Goal: Transaction & Acquisition: Purchase product/service

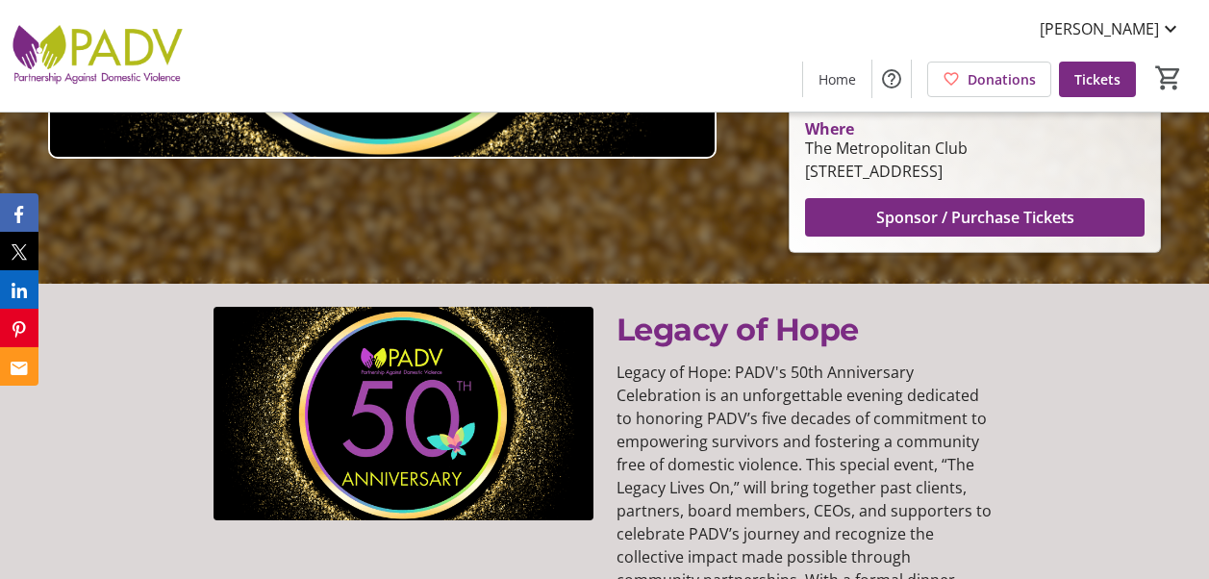
scroll to position [381, 0]
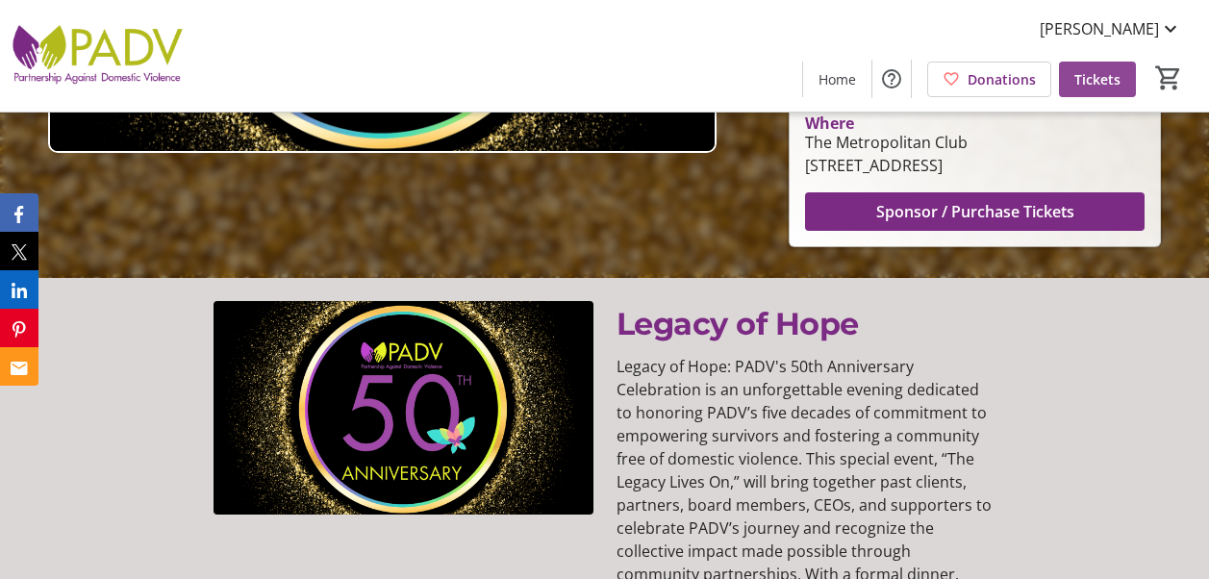
click at [1111, 78] on span "Tickets" at bounding box center [1097, 79] width 46 height 20
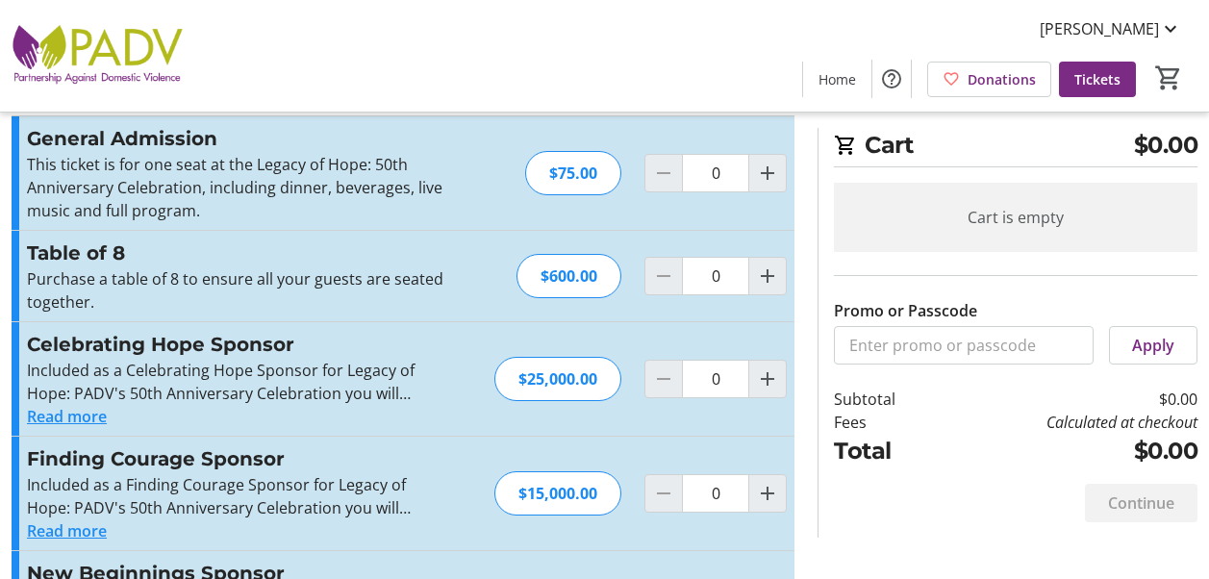
scroll to position [44, 0]
click at [766, 164] on mat-icon "Increment by one" at bounding box center [767, 172] width 23 height 23
type input "1"
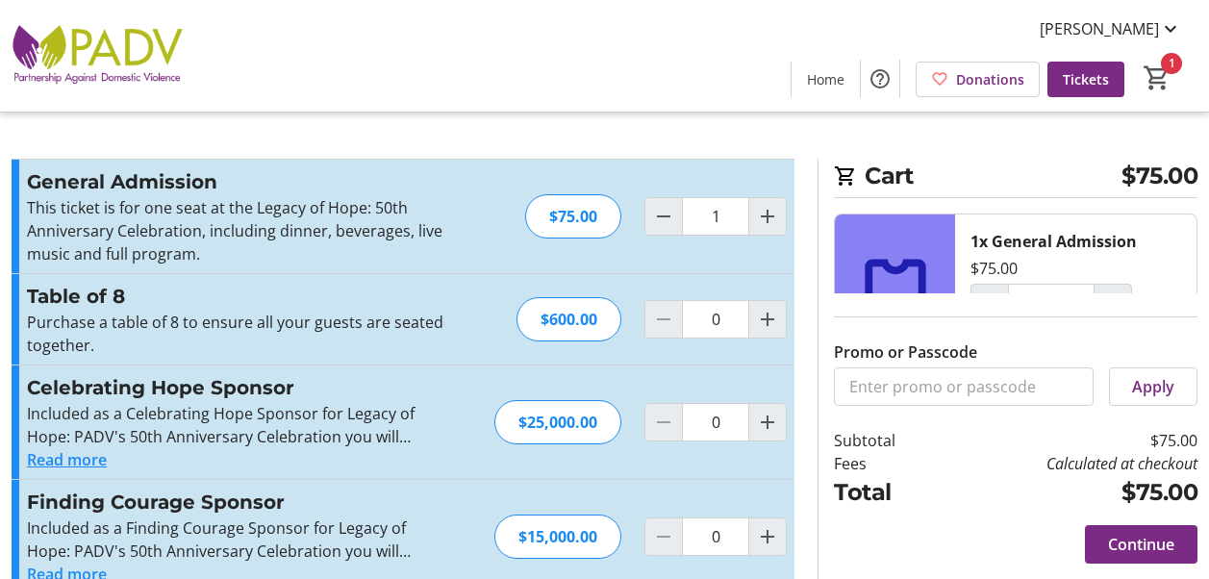
scroll to position [266, 0]
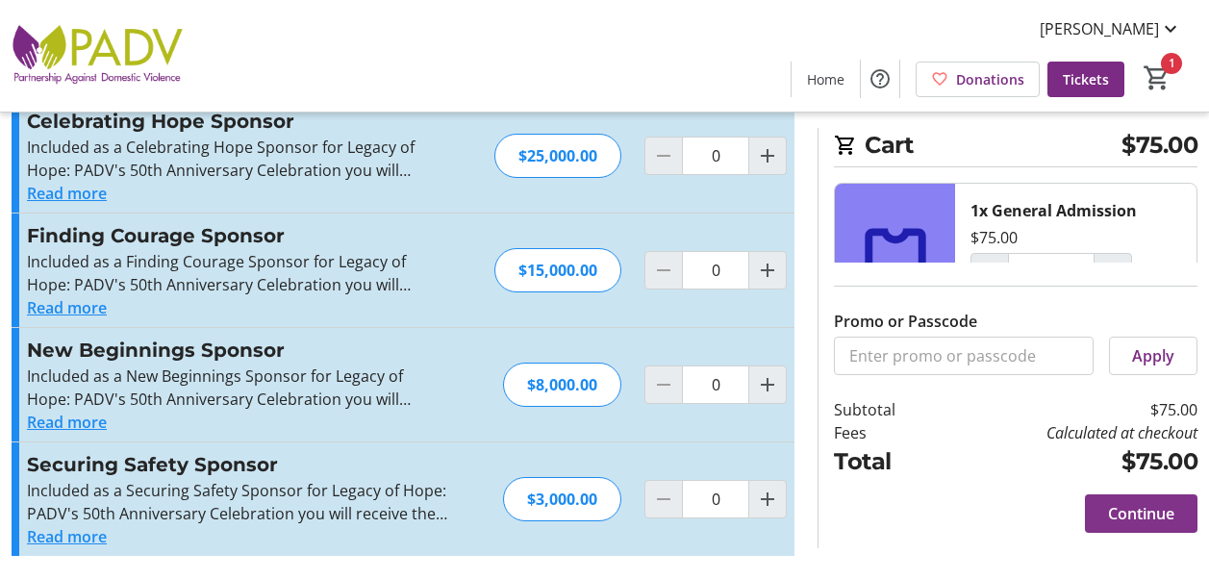
click at [1148, 505] on span "Continue" at bounding box center [1141, 513] width 66 height 23
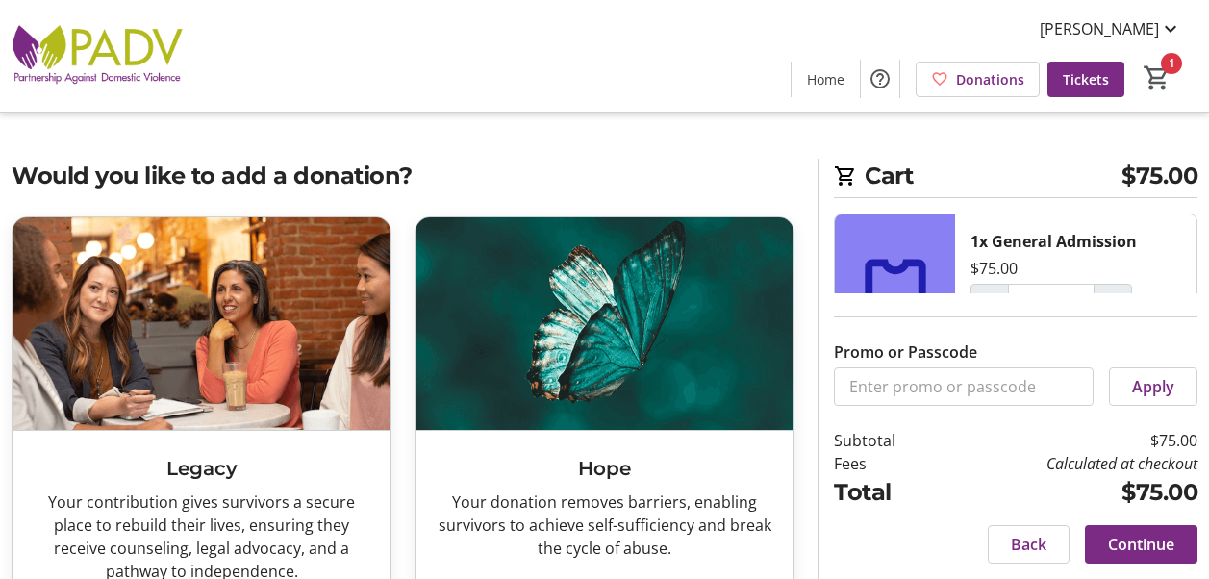
scroll to position [588, 0]
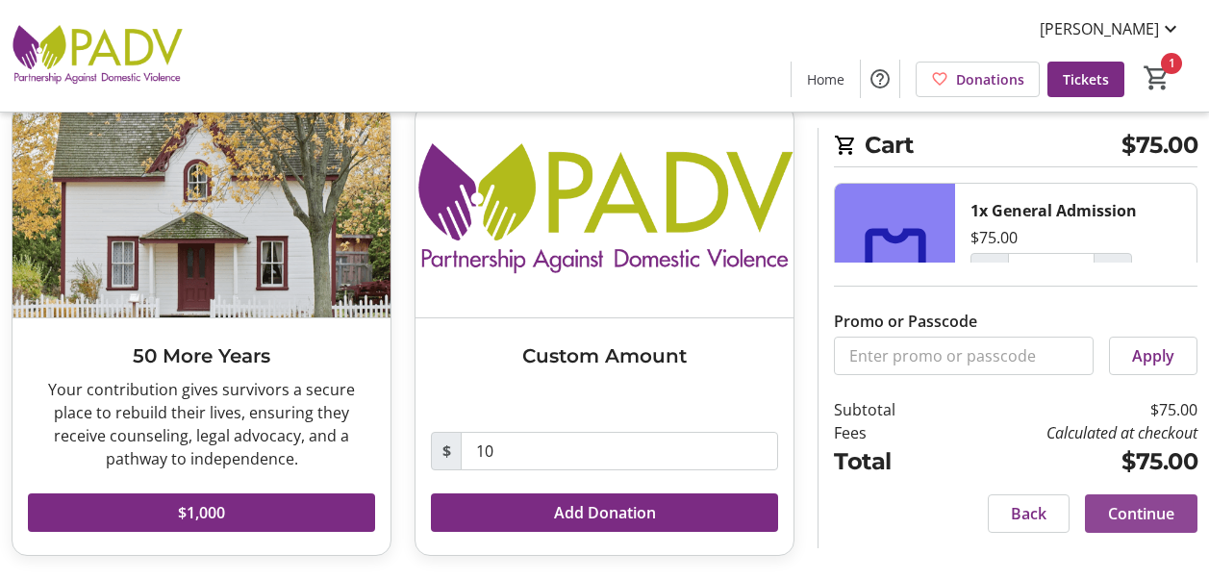
click at [1144, 520] on span "Continue" at bounding box center [1141, 513] width 66 height 23
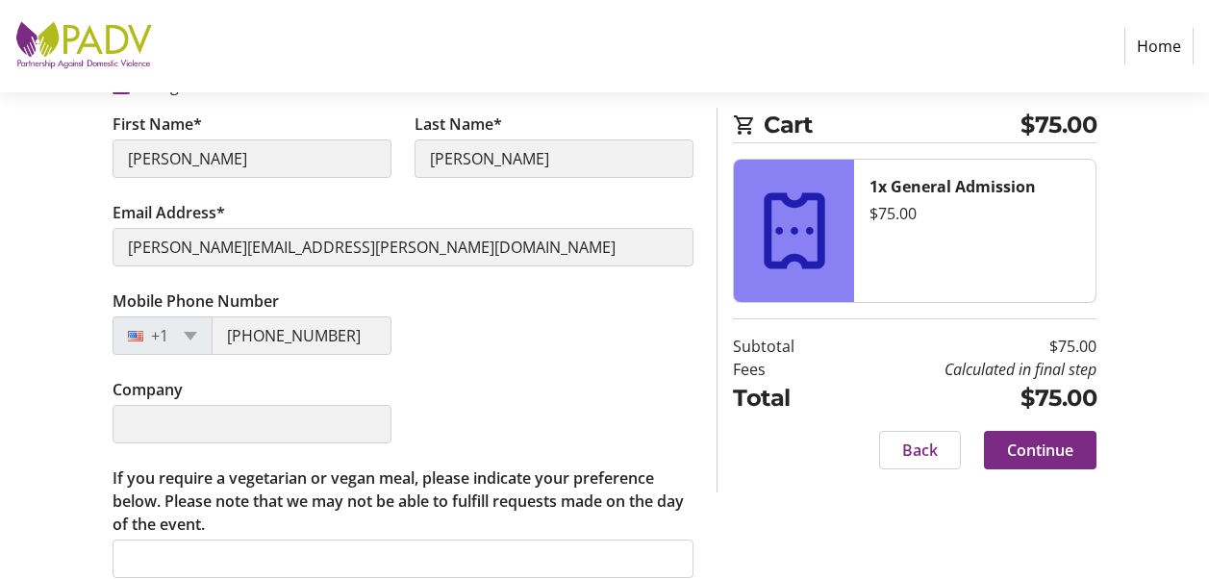
scroll to position [365, 0]
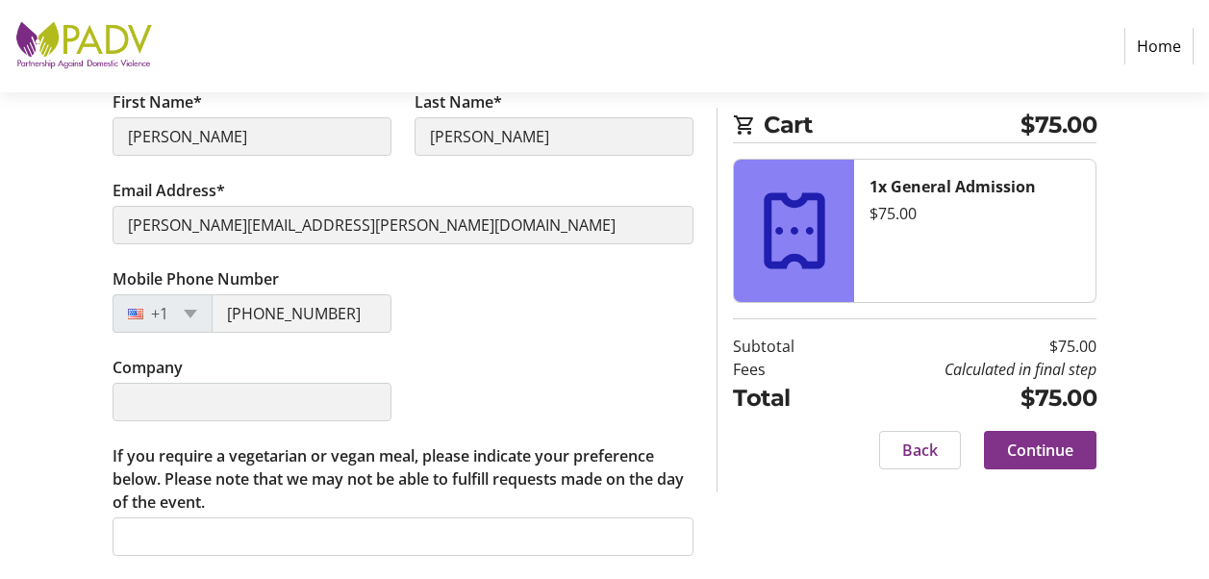
click at [1072, 457] on span "Continue" at bounding box center [1040, 450] width 66 height 23
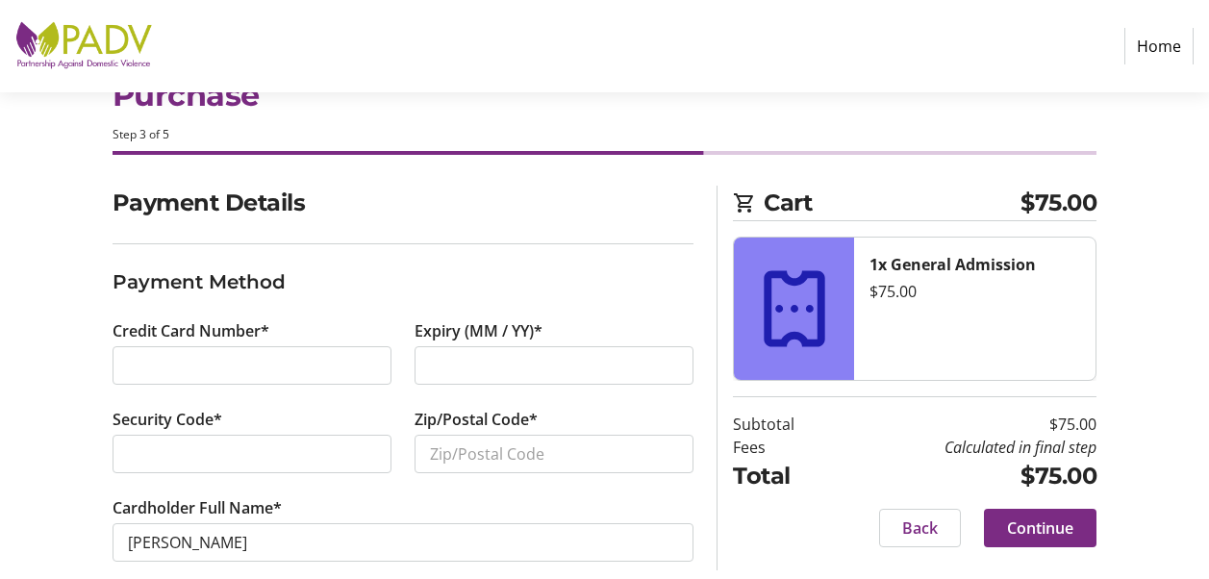
scroll to position [95, 0]
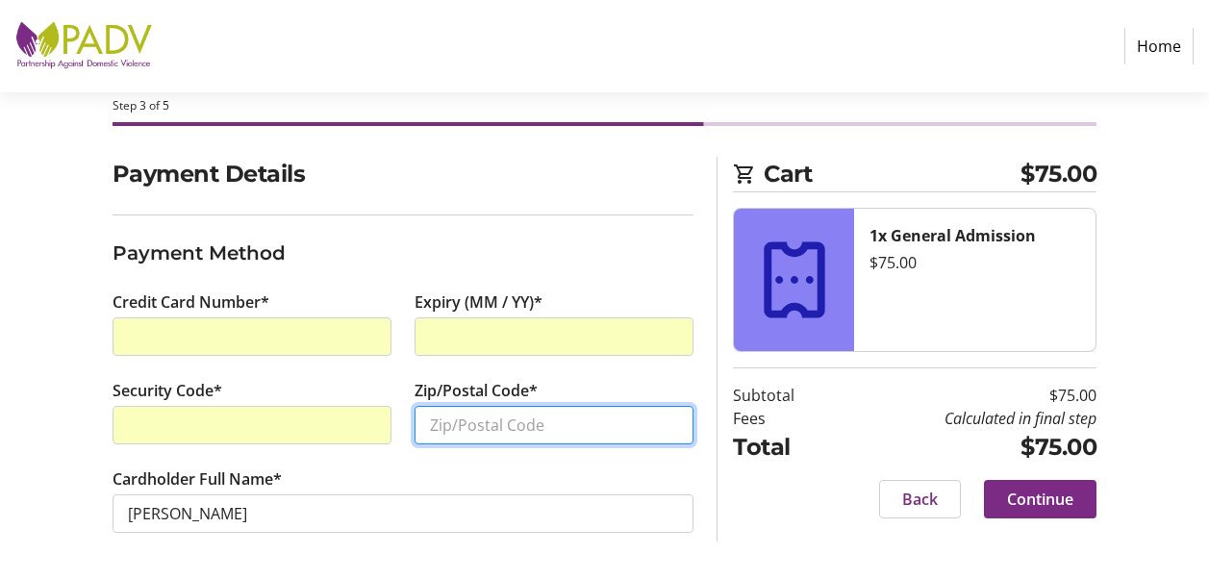
click at [499, 424] on input "Zip/Postal Code*" at bounding box center [554, 425] width 279 height 38
type input "30157"
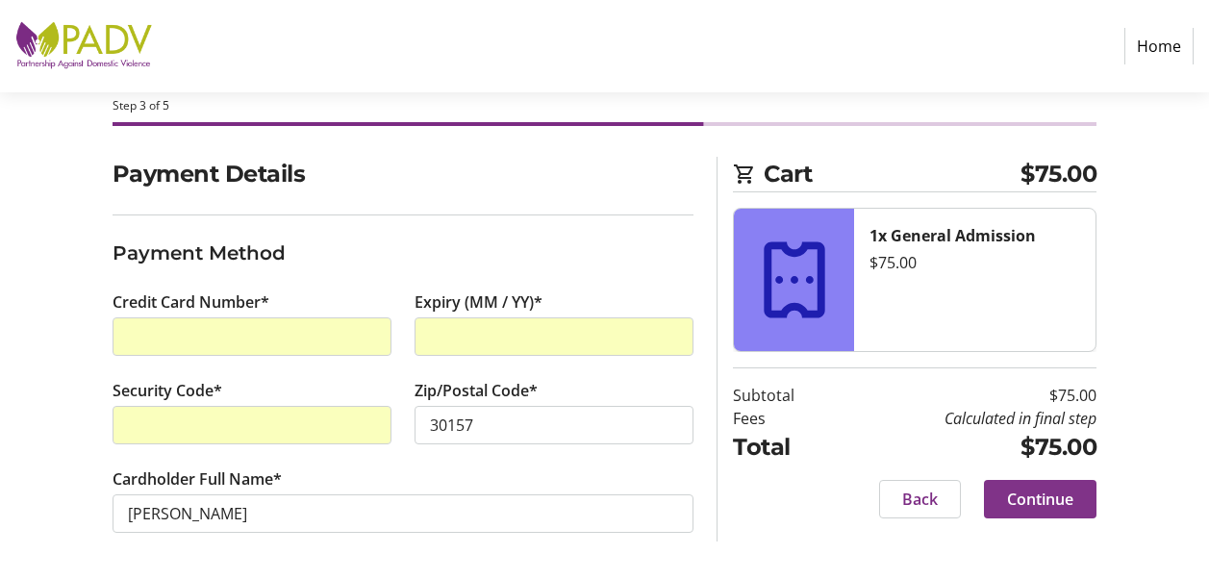
click at [1045, 493] on span "Continue" at bounding box center [1040, 499] width 66 height 23
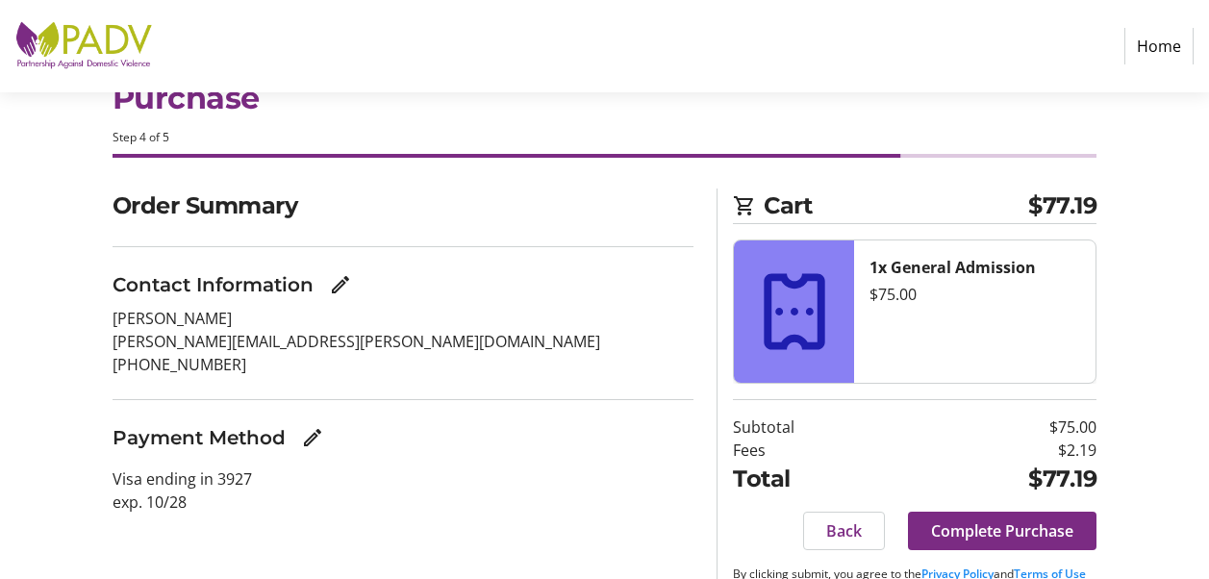
scroll to position [108, 0]
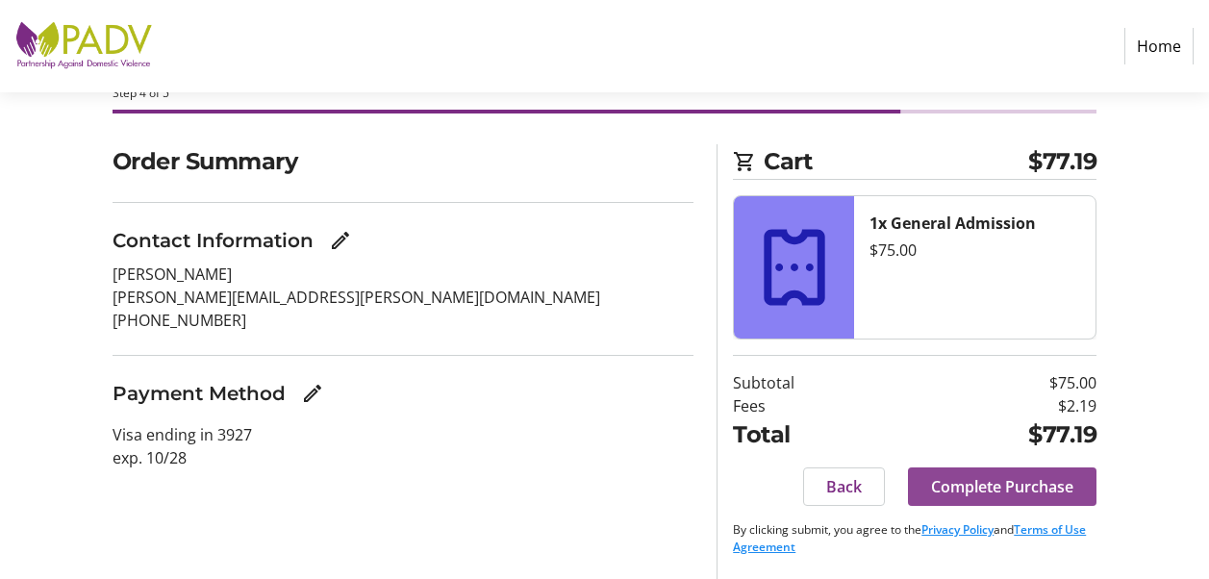
click at [1016, 495] on span "Complete Purchase" at bounding box center [1002, 486] width 142 height 23
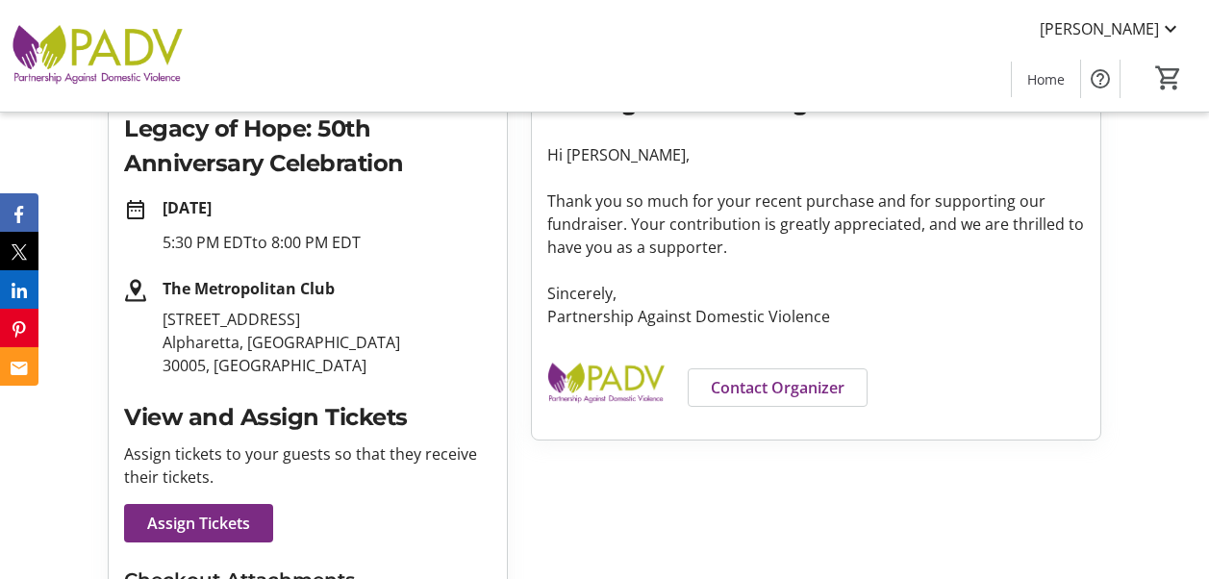
scroll to position [467, 0]
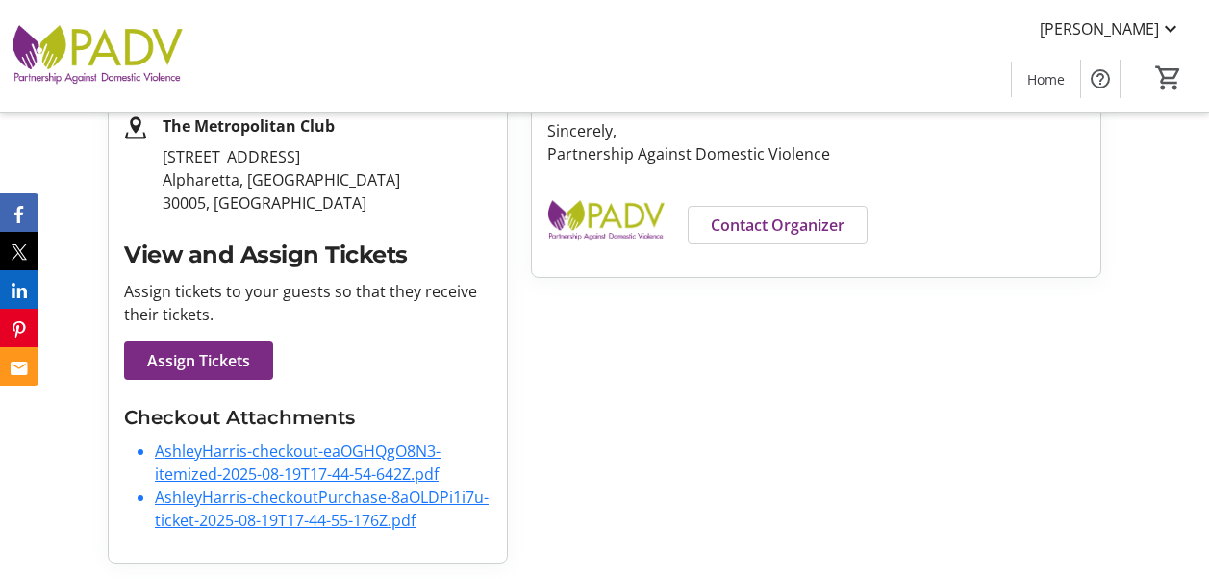
click at [346, 498] on link "AshleyHarris-checkoutPurchase-8aOLDPi1i7u-ticket-2025-08-19T17-44-55-176Z.pdf" at bounding box center [322, 509] width 334 height 44
